Goal: Navigation & Orientation: Go to known website

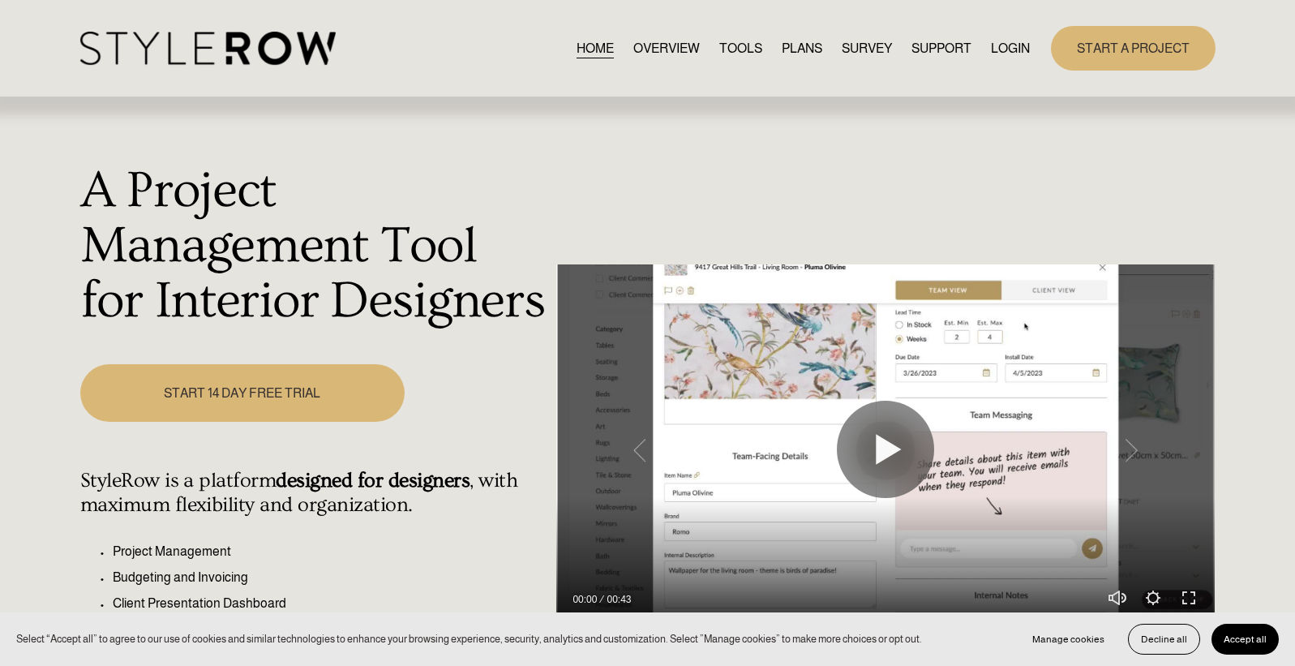
click at [1017, 46] on link "LOGIN" at bounding box center [1010, 48] width 39 height 22
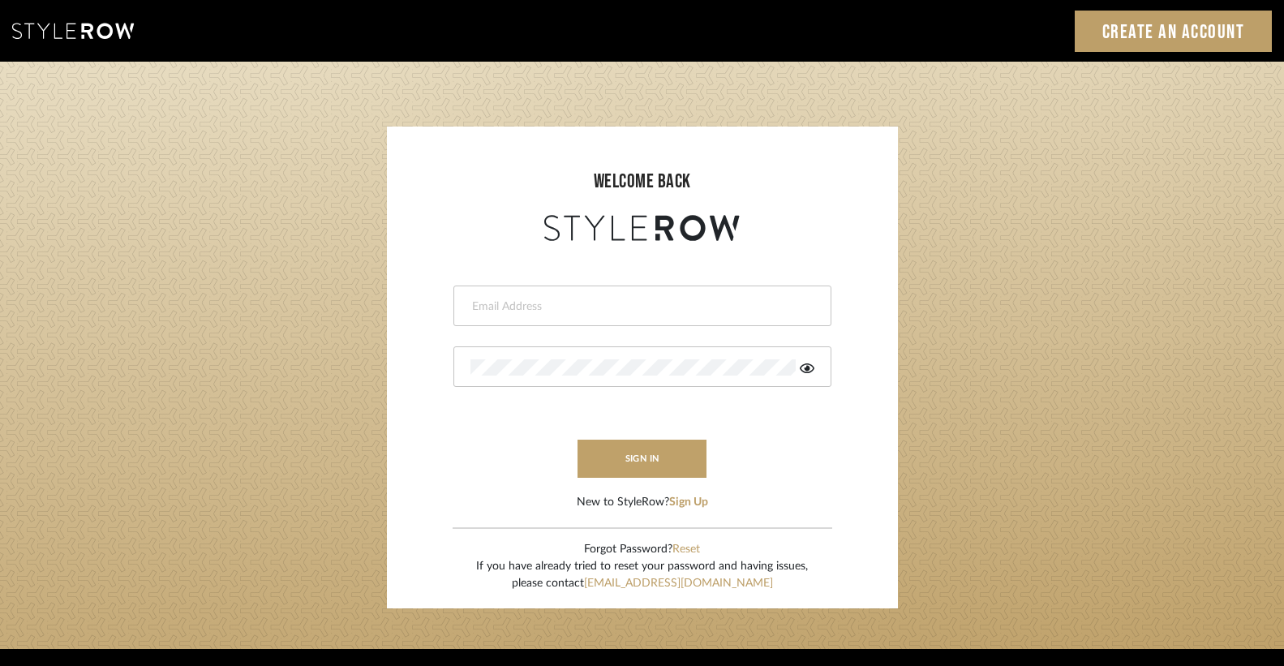
click at [574, 310] on input "email" at bounding box center [640, 306] width 340 height 16
type input "2"
type input "ac@cerusedesign.com"
click at [662, 459] on button "sign in" at bounding box center [642, 459] width 130 height 38
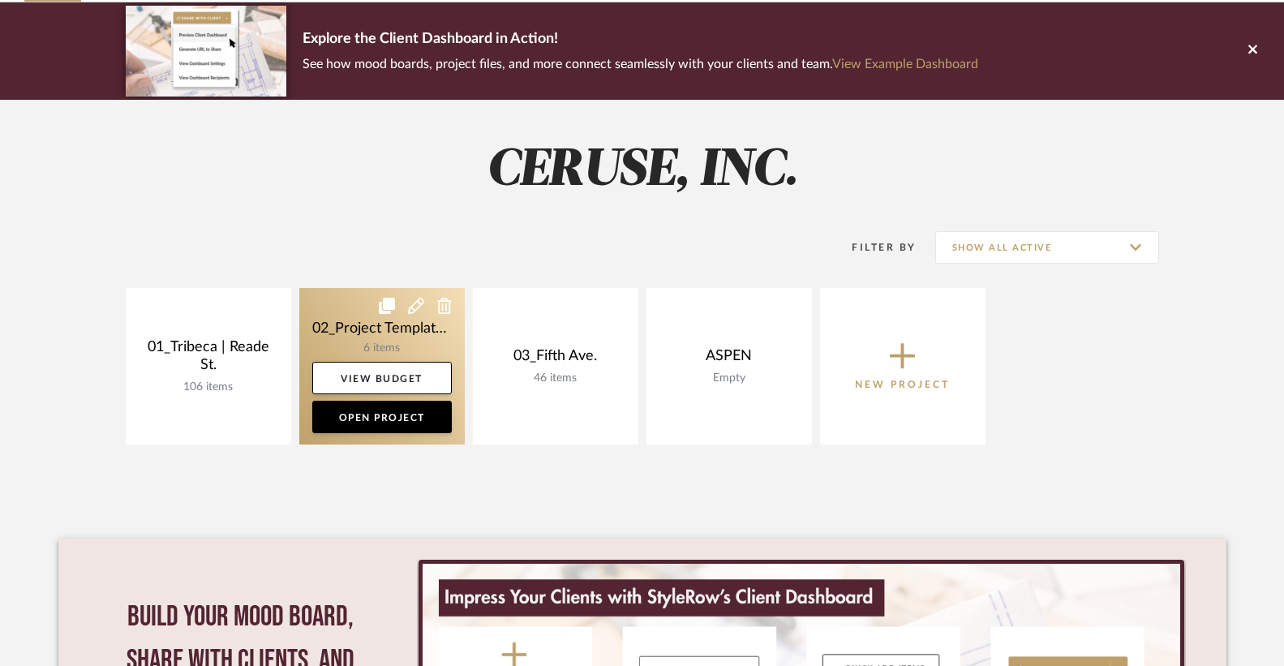
scroll to position [198, 0]
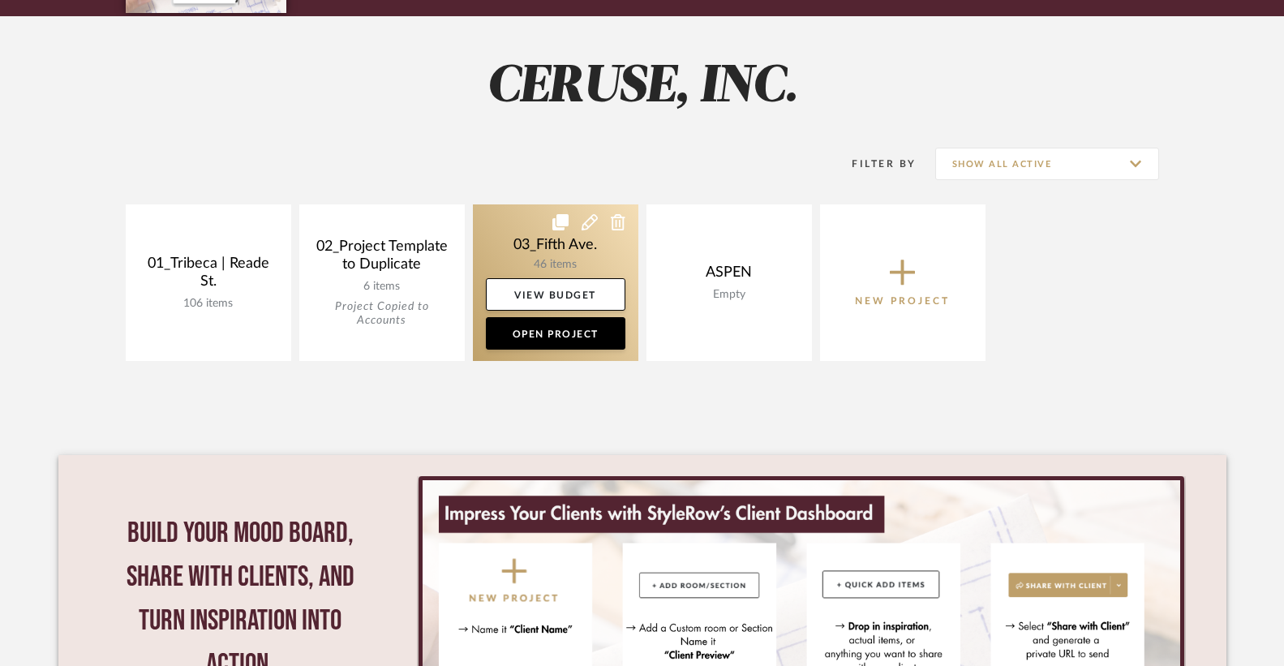
click at [569, 252] on link at bounding box center [555, 282] width 165 height 157
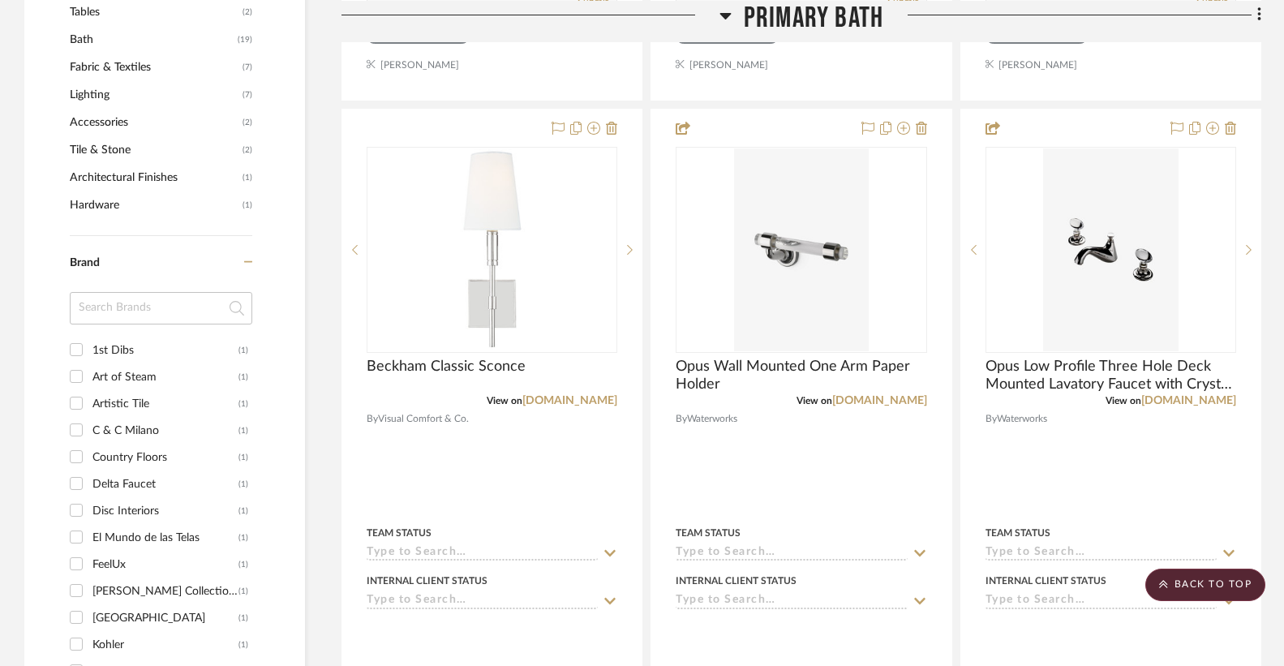
scroll to position [1164, 0]
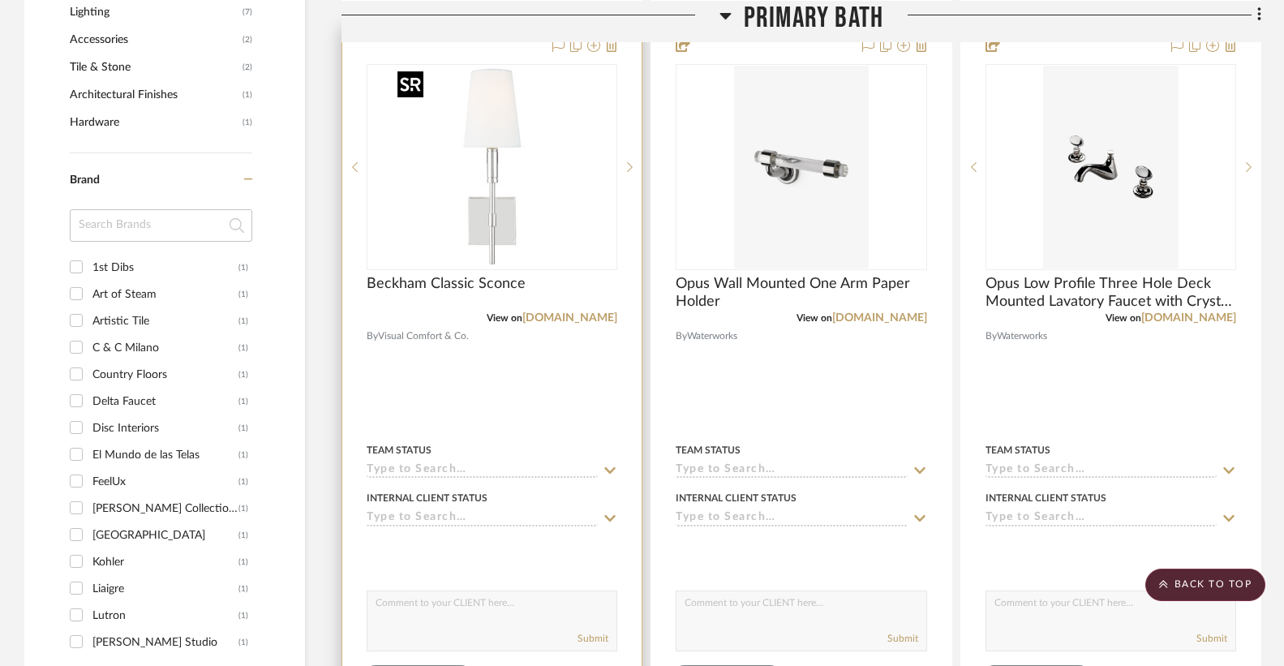
click at [483, 167] on div at bounding box center [492, 167] width 251 height 206
click at [558, 315] on link "[DOMAIN_NAME]" at bounding box center [569, 317] width 95 height 11
